Goal: Communication & Community: Answer question/provide support

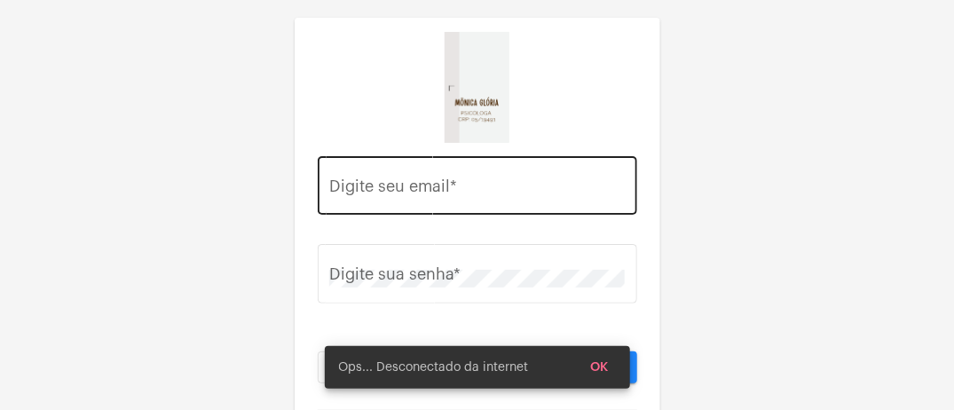
click at [445, 185] on input "Digite seu email *" at bounding box center [476, 190] width 295 height 18
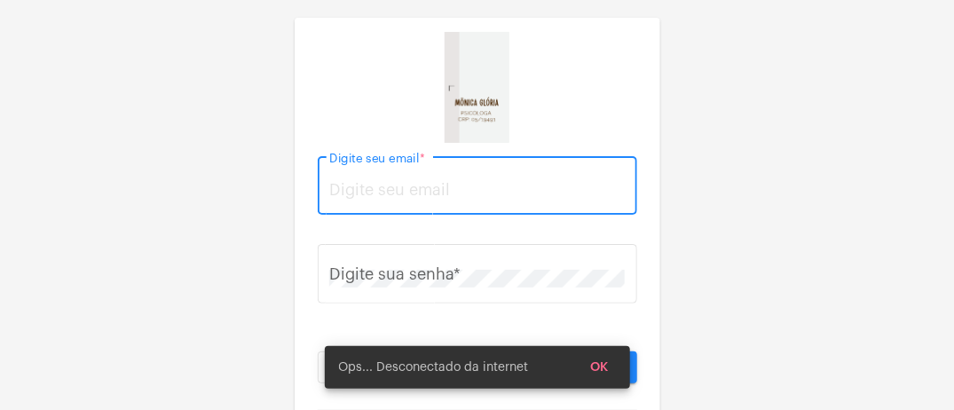
type input "[EMAIL_ADDRESS][DOMAIN_NAME]"
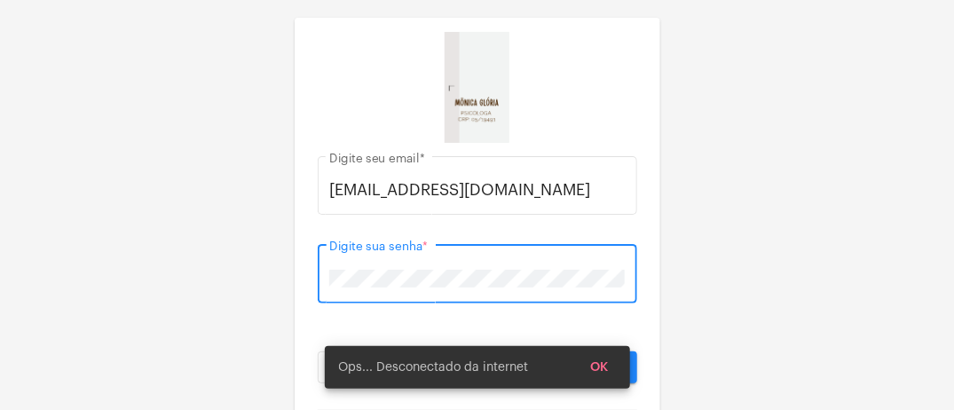
click at [482, 351] on button "Entrar" at bounding box center [559, 367] width 155 height 32
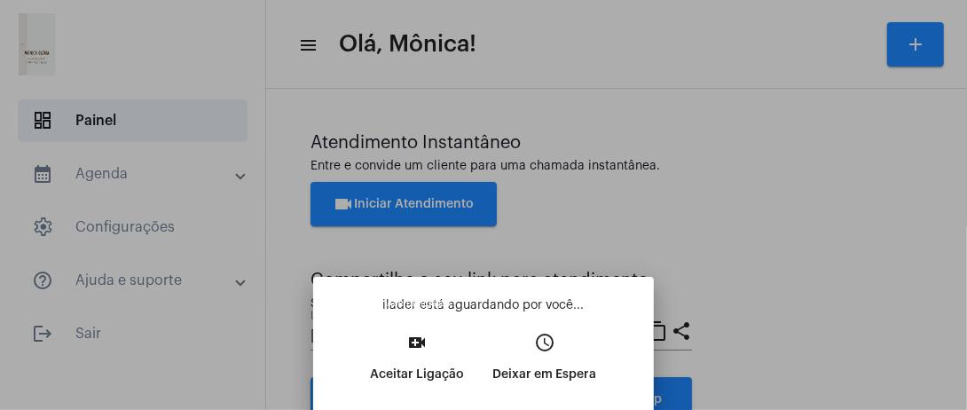
click at [428, 360] on p "Aceitar Ligação" at bounding box center [418, 374] width 94 height 32
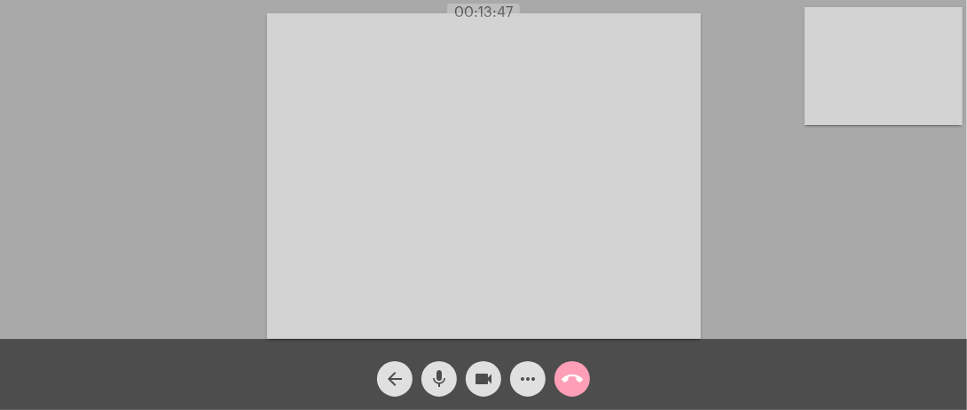
click at [574, 381] on mat-icon "call_end" at bounding box center [572, 378] width 21 height 21
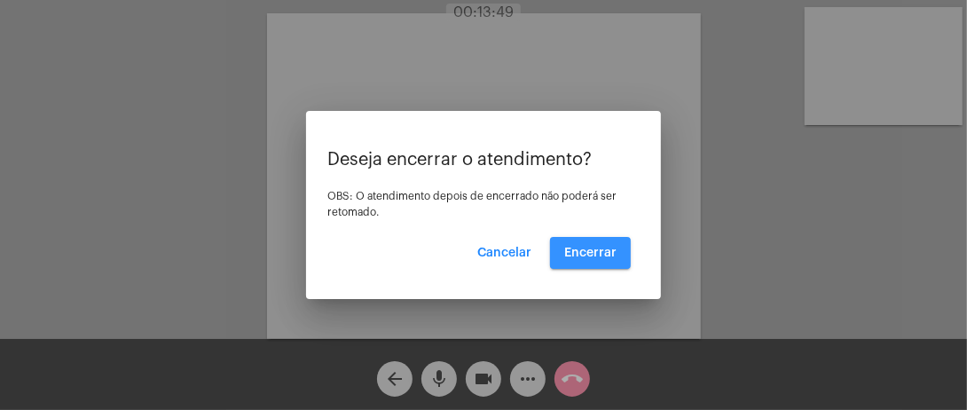
click at [582, 257] on span "Encerrar" at bounding box center [590, 253] width 52 height 12
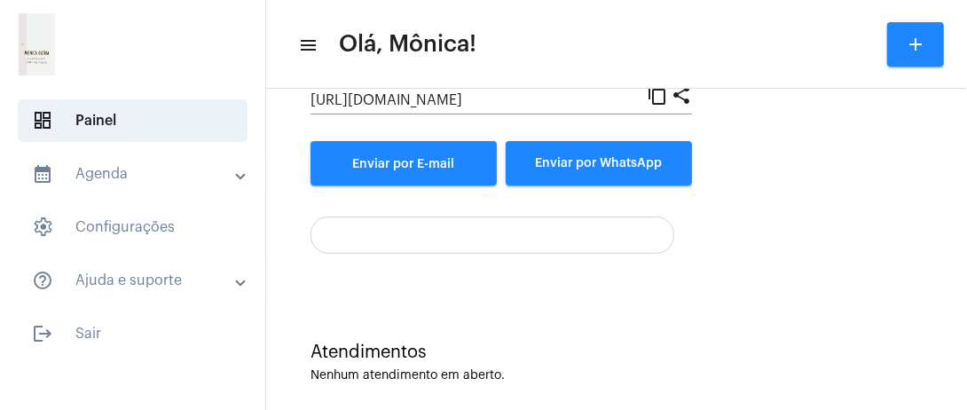
scroll to position [252, 0]
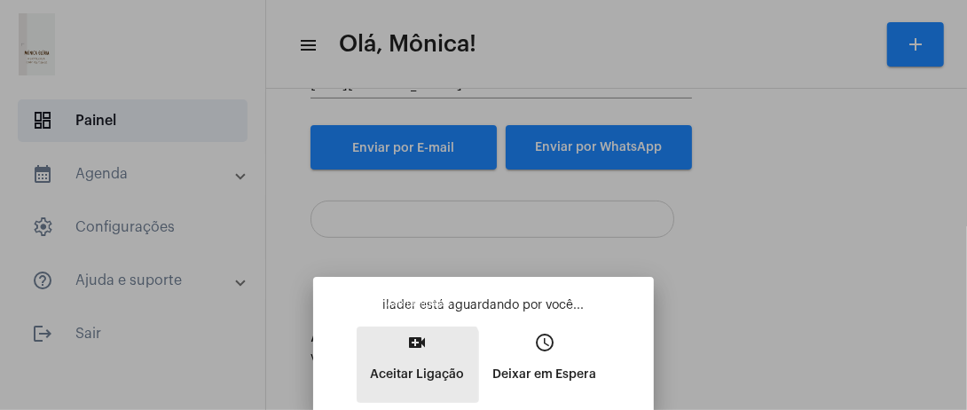
click at [391, 374] on p "Aceitar Ligação" at bounding box center [418, 374] width 94 height 32
